Goal: Navigation & Orientation: Find specific page/section

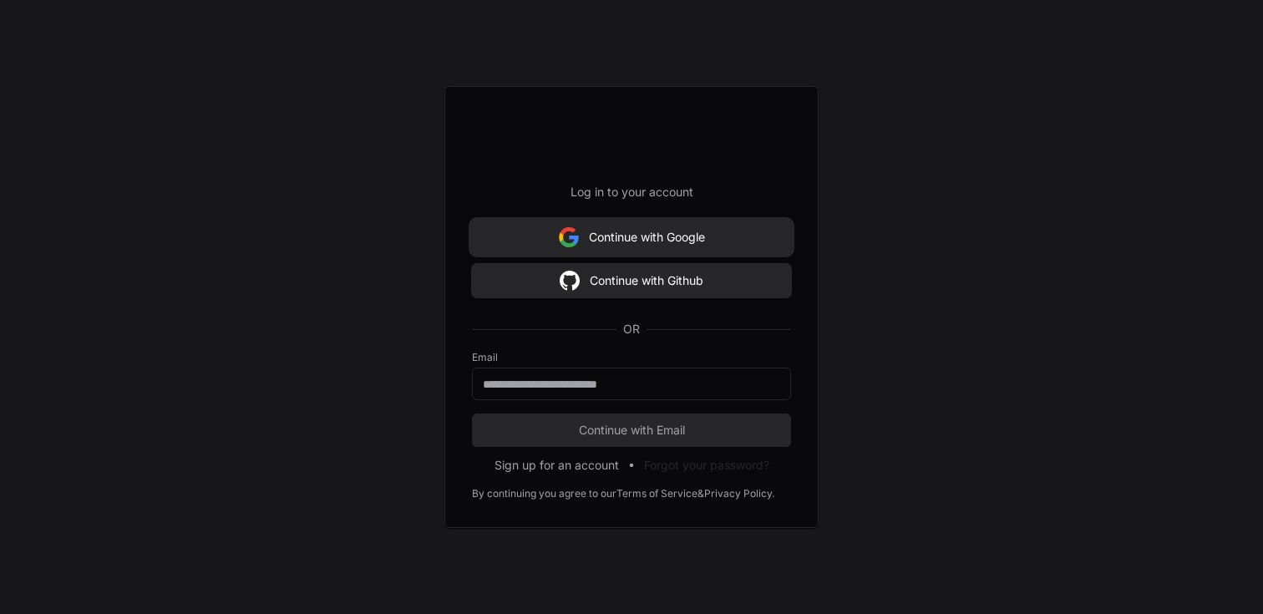
click at [658, 237] on button "Continue with Google" at bounding box center [631, 237] width 319 height 33
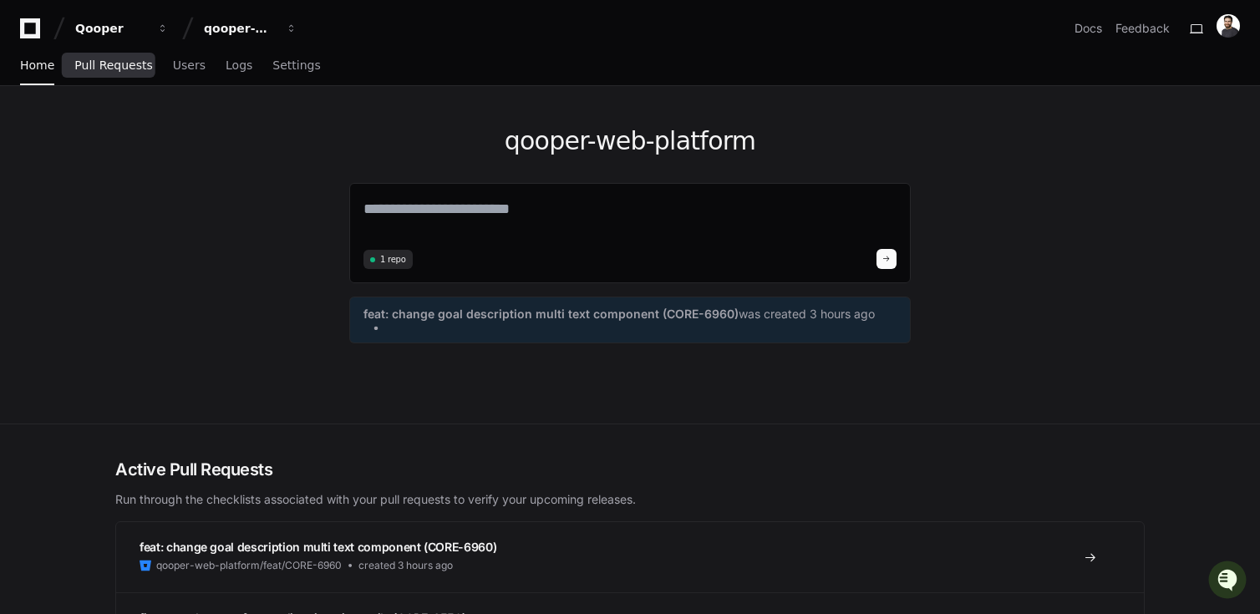
click at [123, 67] on span "Pull Requests" at bounding box center [113, 65] width 78 height 10
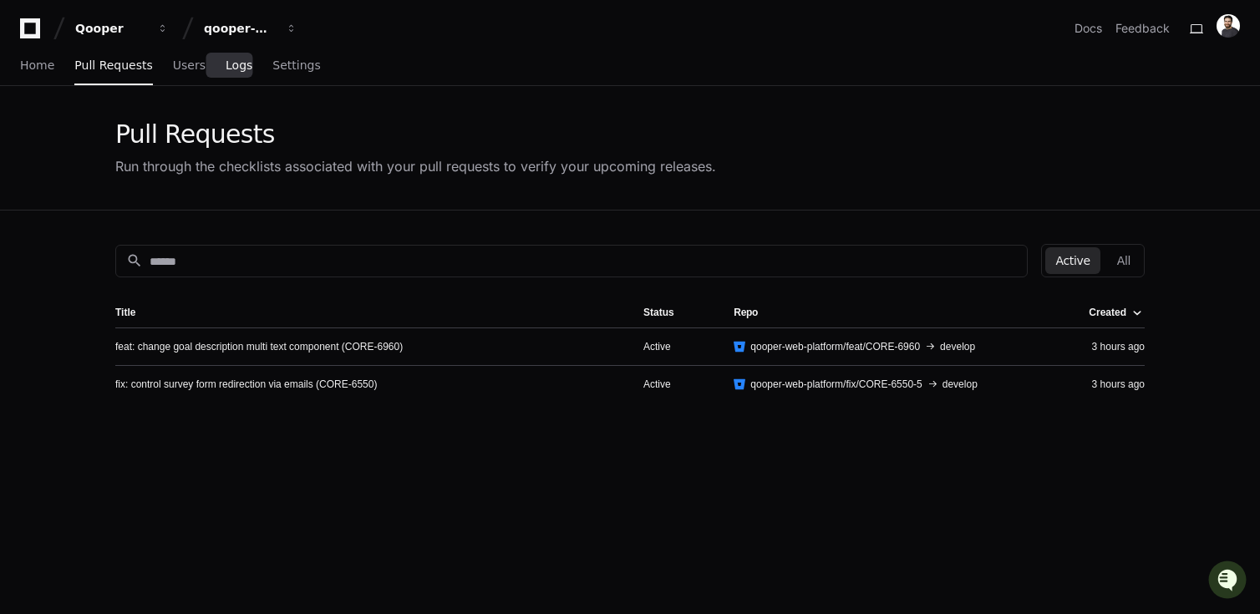
click at [226, 65] on span "Logs" at bounding box center [239, 65] width 27 height 10
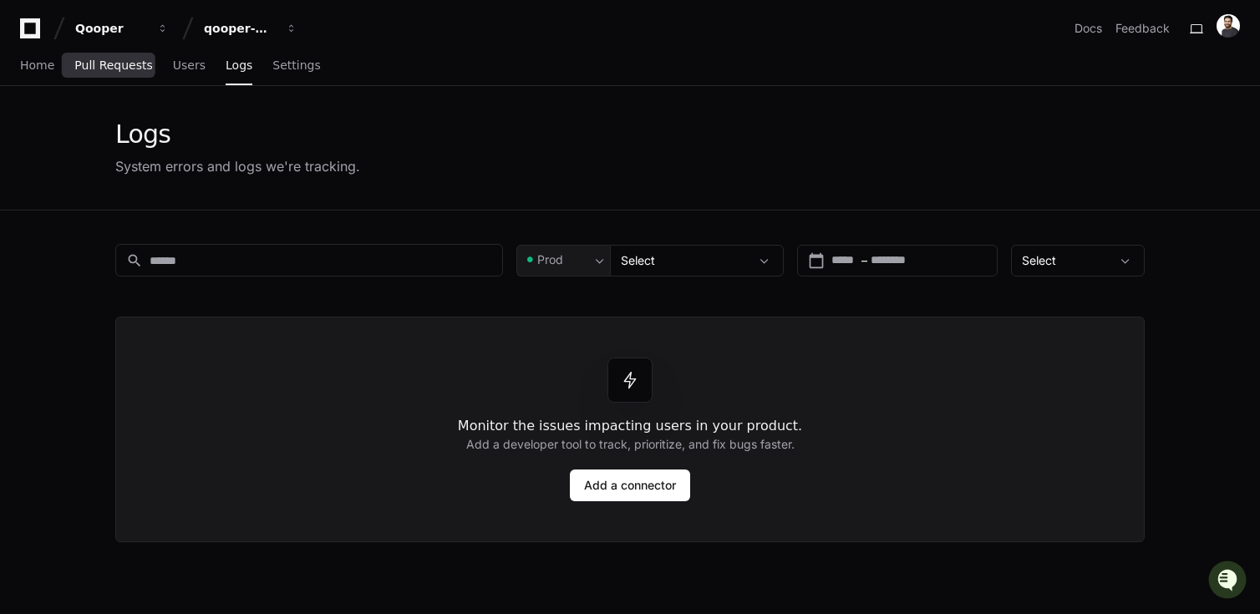
click at [107, 65] on span "Pull Requests" at bounding box center [113, 65] width 78 height 10
